Goal: Information Seeking & Learning: Learn about a topic

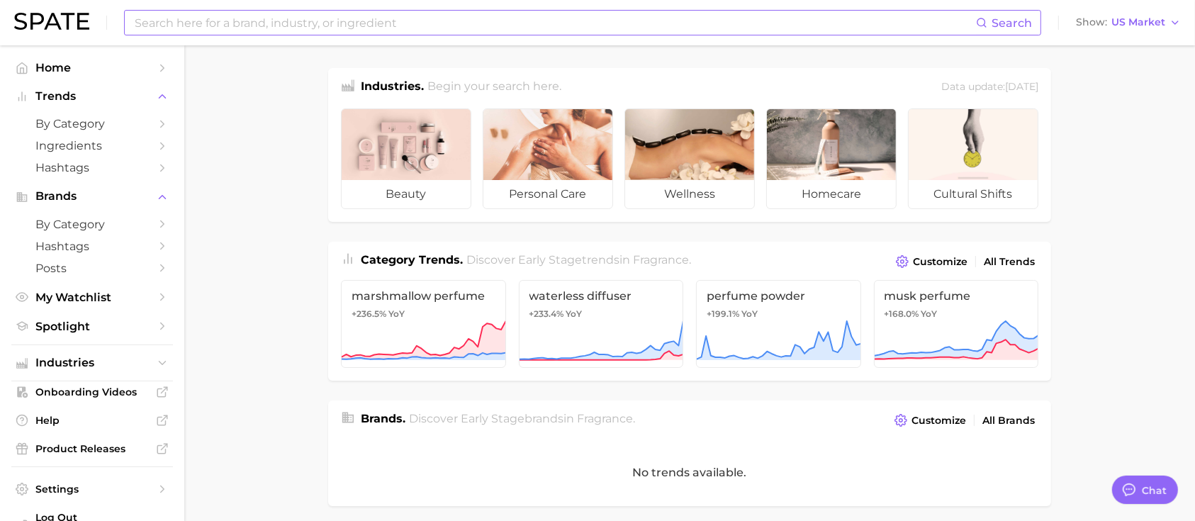
click at [411, 20] on input at bounding box center [554, 23] width 843 height 24
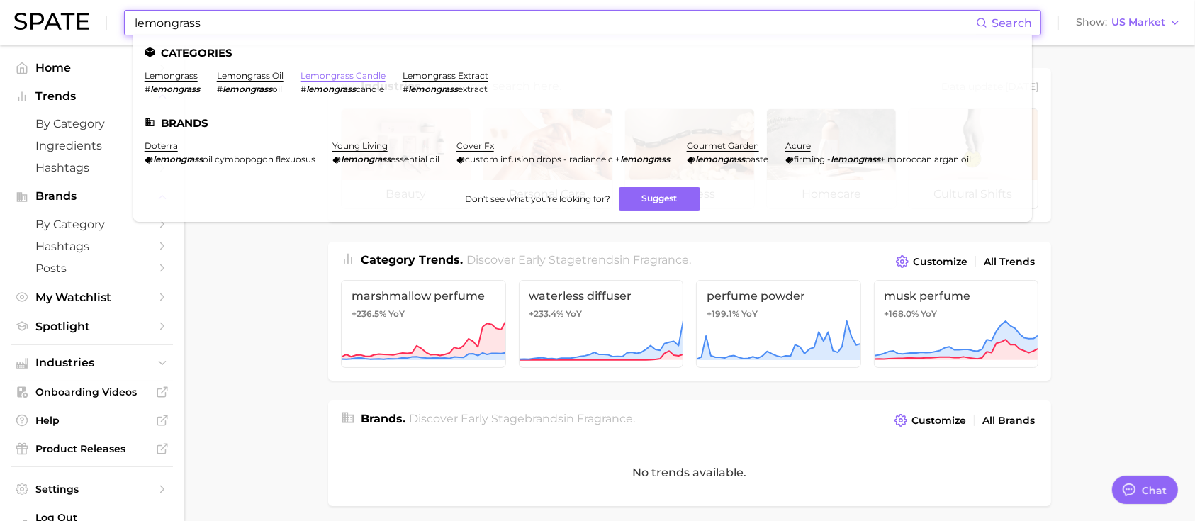
type input "lemongrass"
click at [346, 78] on link "lemongrass candle" at bounding box center [343, 75] width 85 height 11
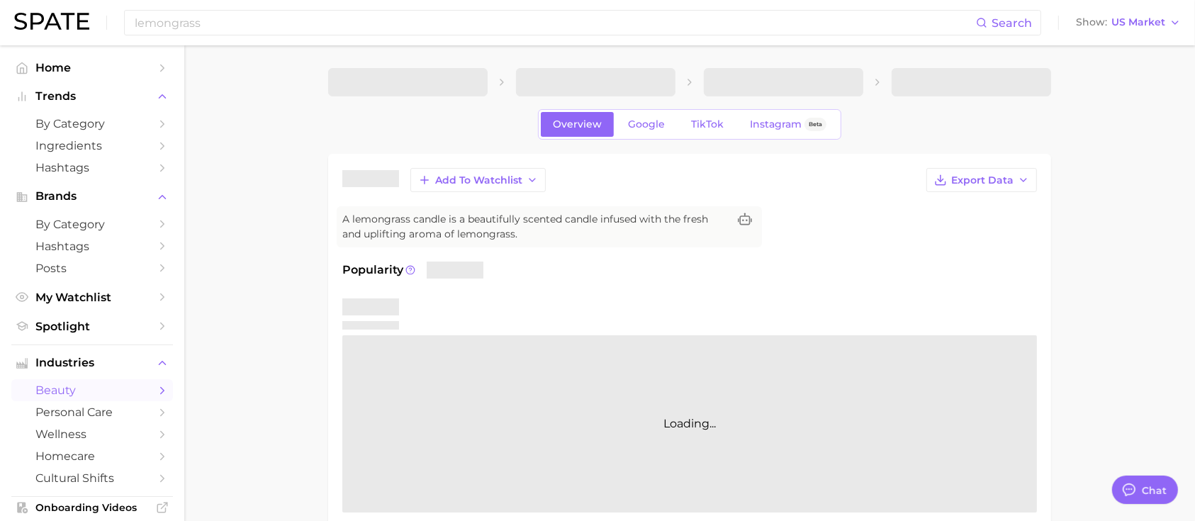
type textarea "x"
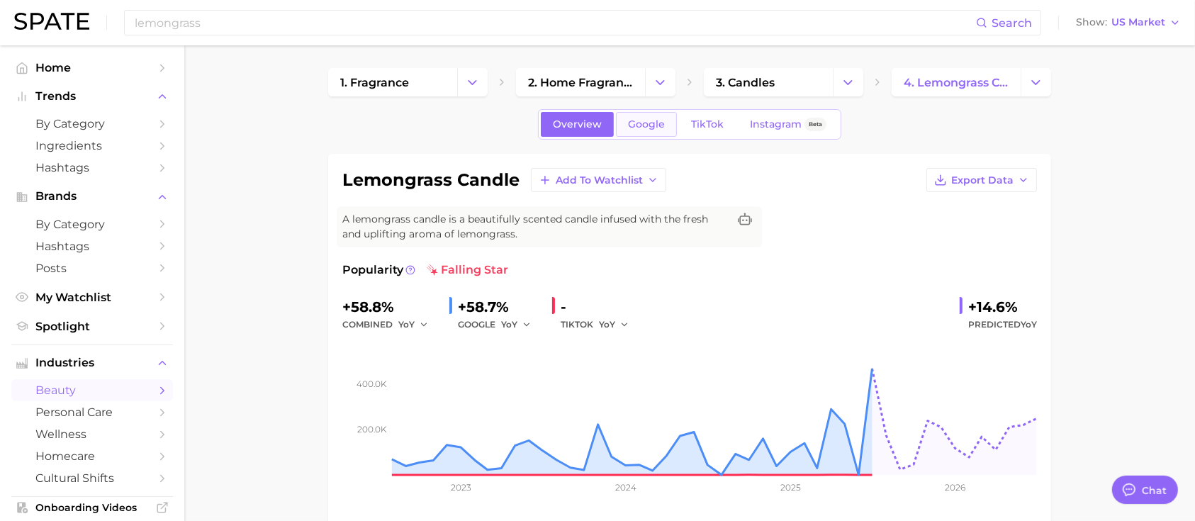
click at [656, 122] on span "Google" at bounding box center [646, 124] width 37 height 12
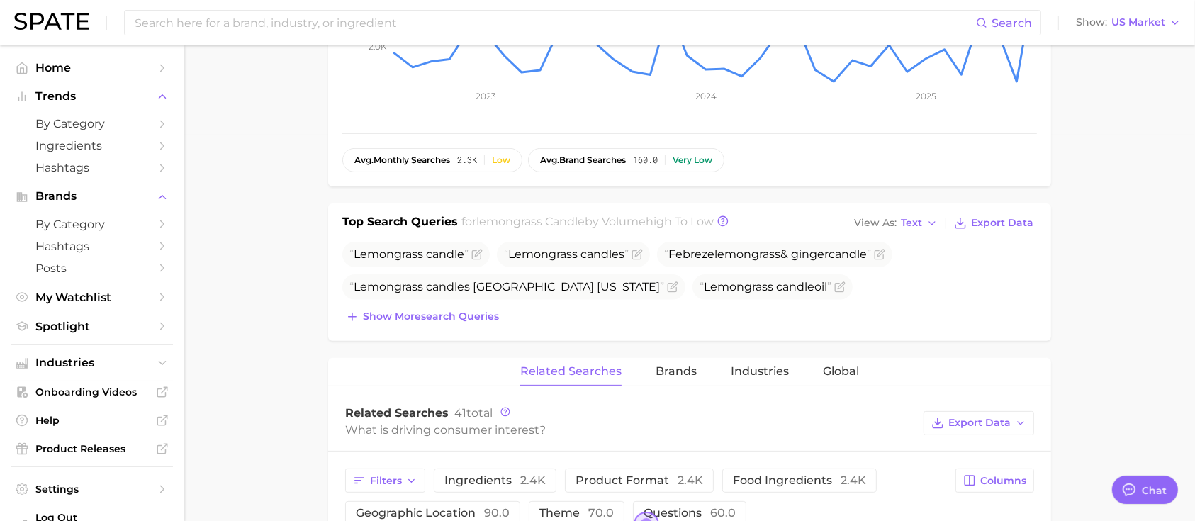
scroll to position [387, 0]
click at [457, 315] on span "Show more search queries" at bounding box center [431, 316] width 136 height 12
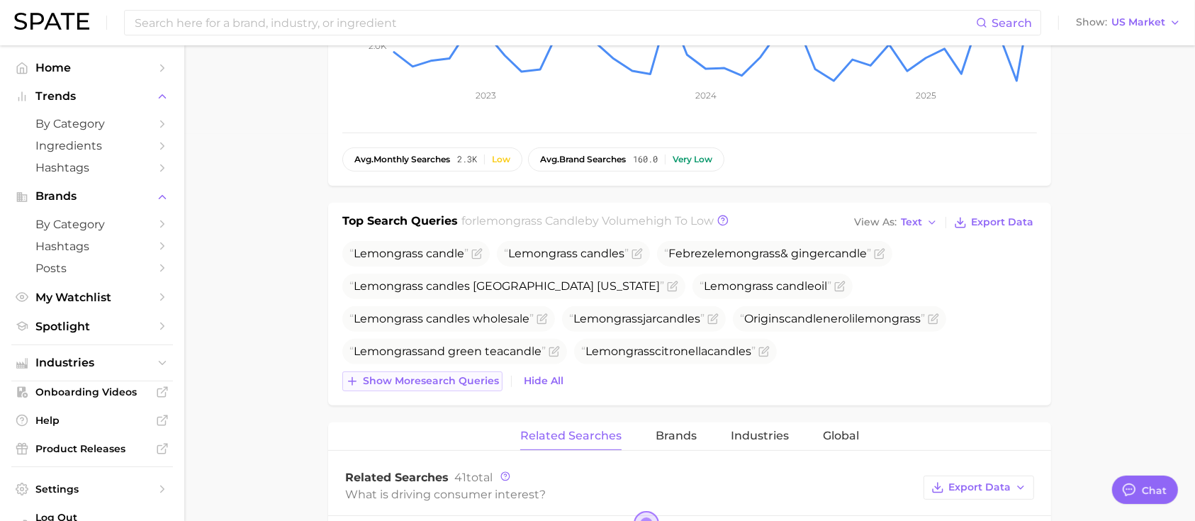
click at [432, 376] on span "Show more search queries" at bounding box center [431, 381] width 136 height 12
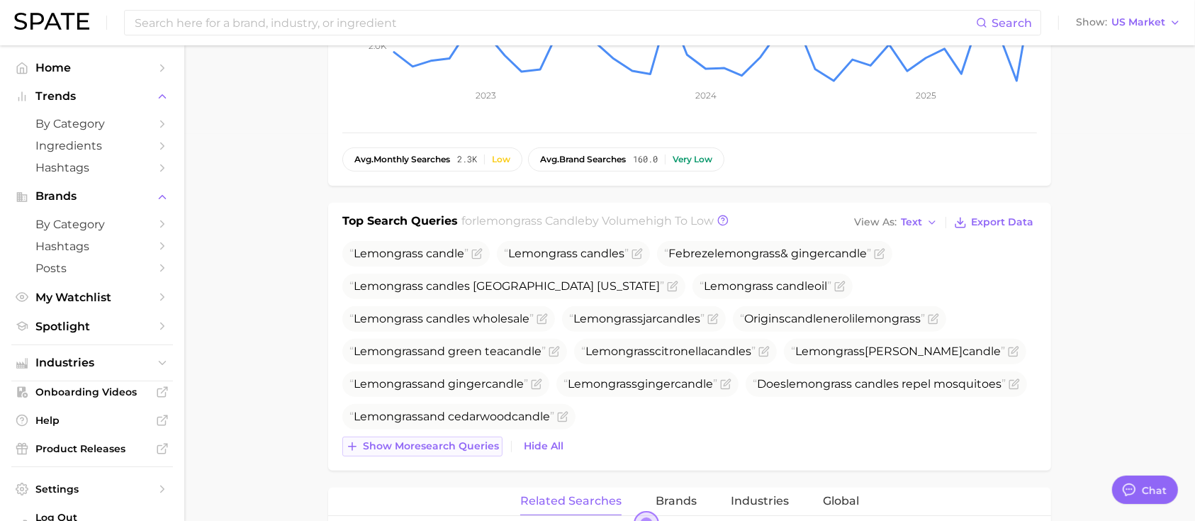
click at [437, 455] on button "Show more search queries" at bounding box center [422, 447] width 160 height 20
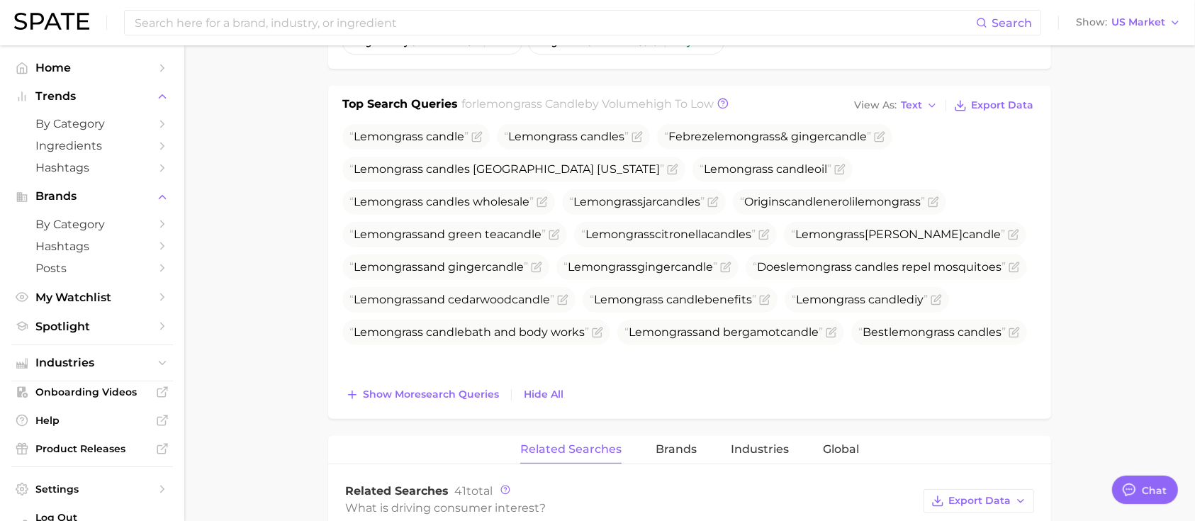
scroll to position [505, 0]
click at [1091, 285] on main "1. fragrance 2. home fragrance 3. candles 4. lemongrass candle Overview Google …" at bounding box center [689, 383] width 1011 height 1685
click at [867, 135] on span "candle" at bounding box center [848, 135] width 38 height 13
drag, startPoint x: 877, startPoint y: 138, endPoint x: 658, endPoint y: 140, distance: 219.0
click at [658, 140] on ul "Lemongrass candle Lemongrass candle s Febreze lemongrass & ginger candle Lemong…" at bounding box center [689, 233] width 695 height 221
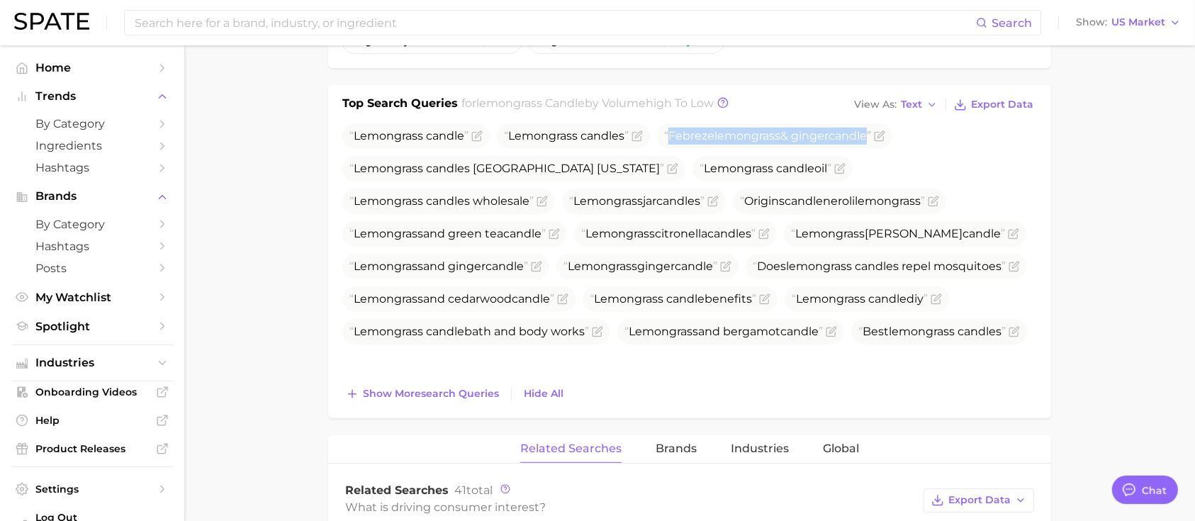
copy span "Febreze lemongrass & ginger candle"
click at [481, 25] on input at bounding box center [554, 23] width 843 height 24
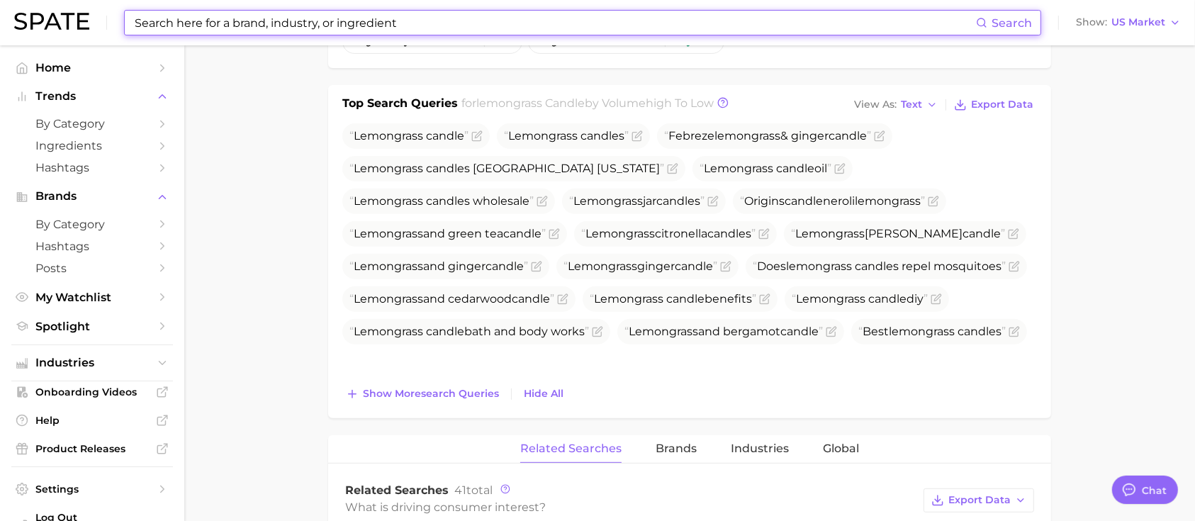
paste input "Febreze lemongrass & ginger candle"
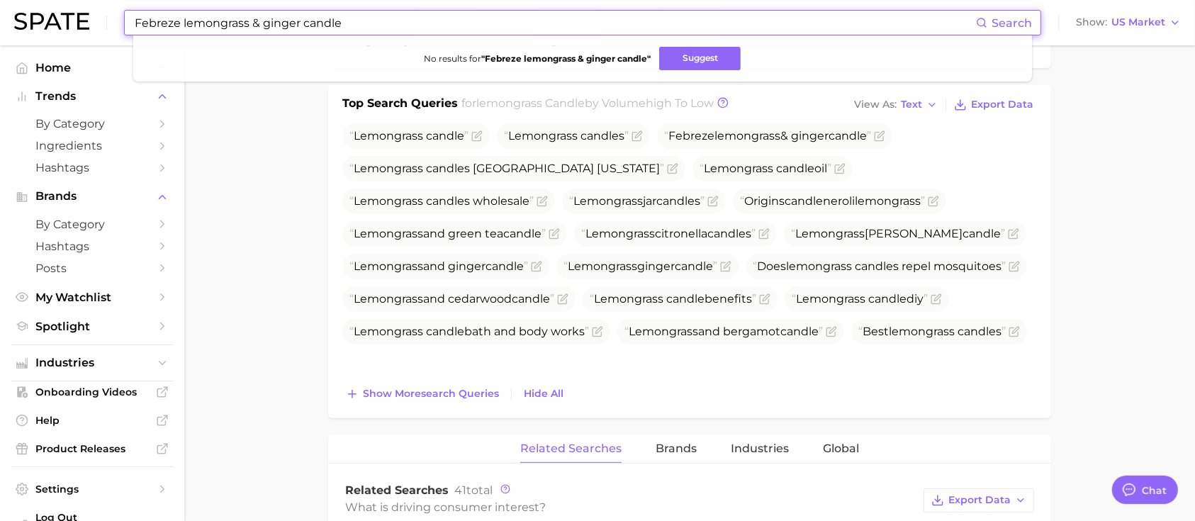
type input "Febreze lemongrass & ginger candle"
click at [885, 135] on icon "Flag as miscategorized or irrelevant" at bounding box center [879, 135] width 11 height 11
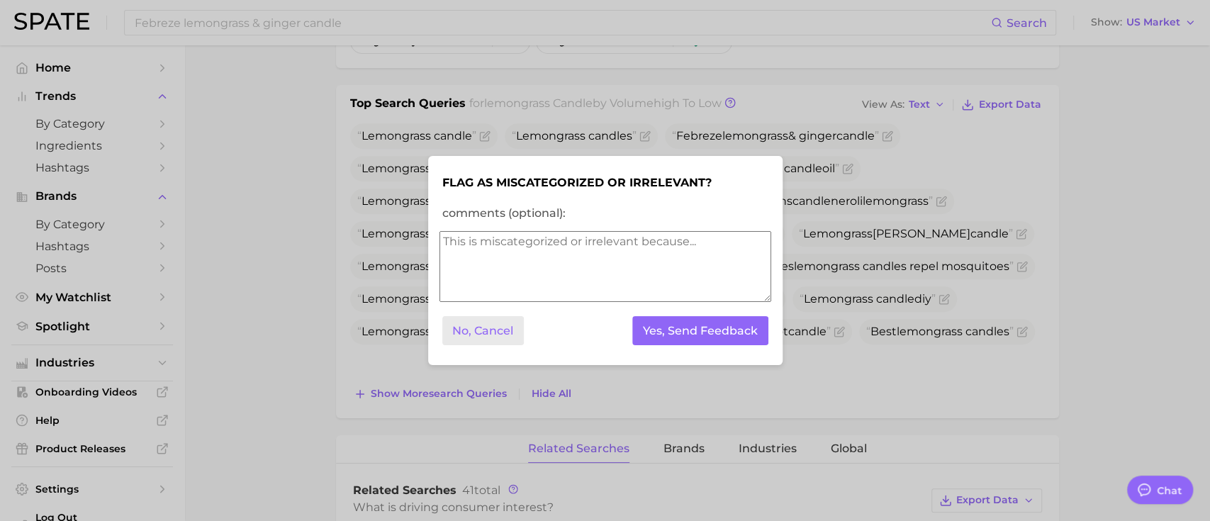
click at [471, 336] on button "No, Cancel" at bounding box center [483, 330] width 82 height 29
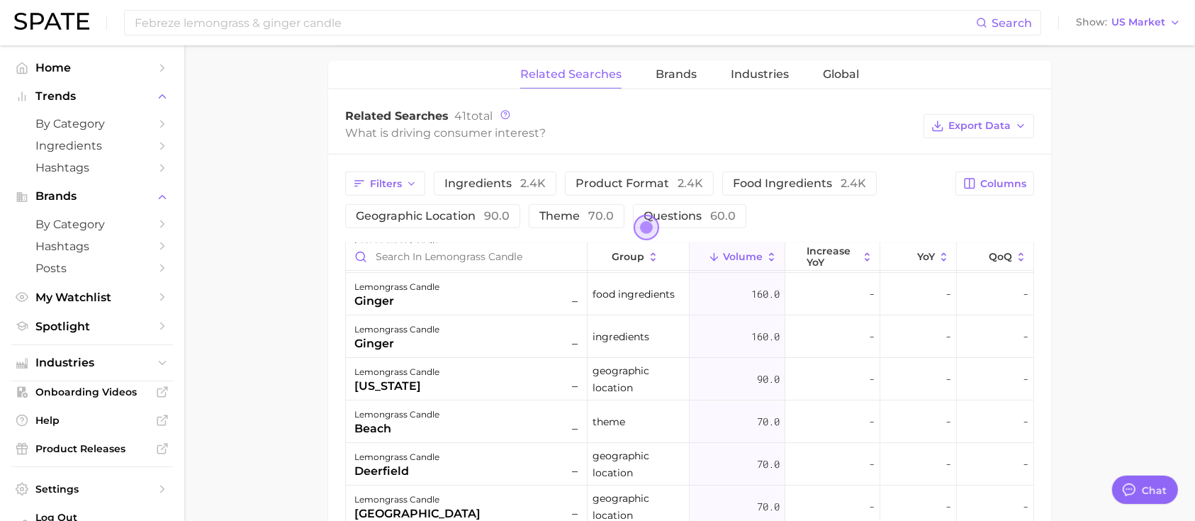
scroll to position [0, 0]
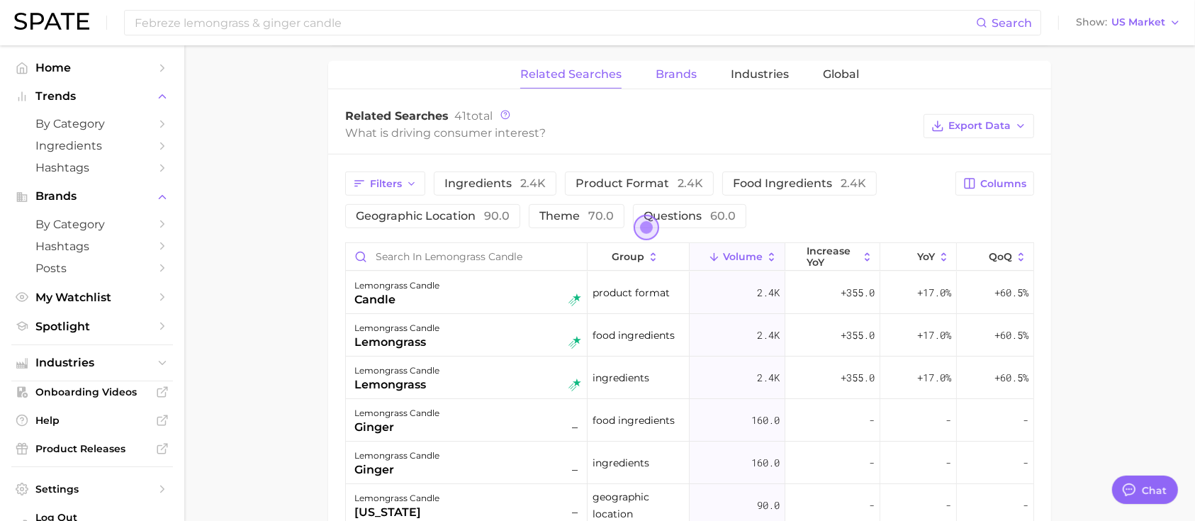
click at [685, 78] on span "Brands" at bounding box center [676, 74] width 41 height 13
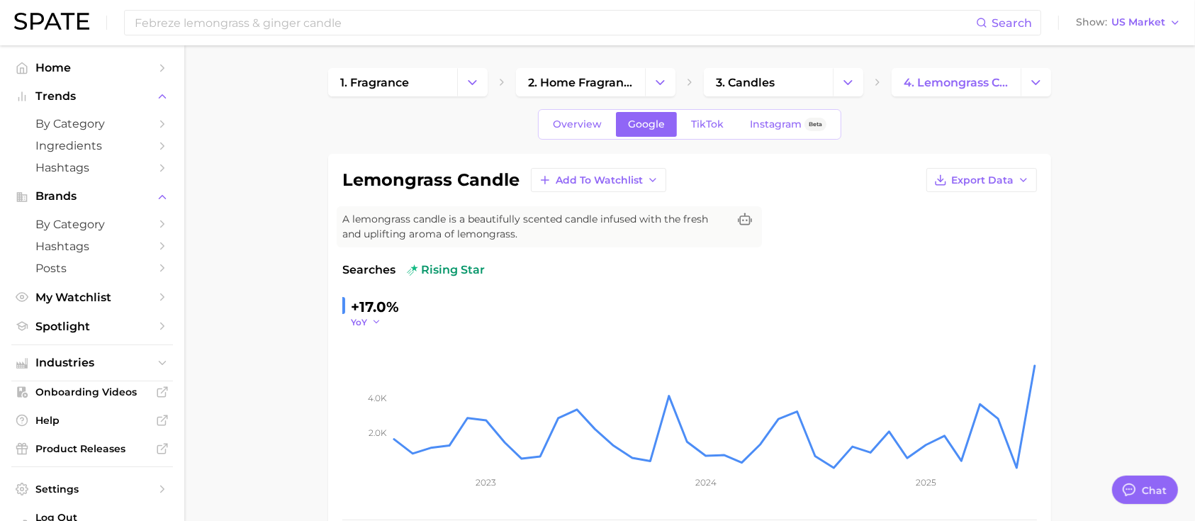
click at [378, 321] on polyline "button" at bounding box center [376, 322] width 5 height 2
